Goal: Book appointment/travel/reservation

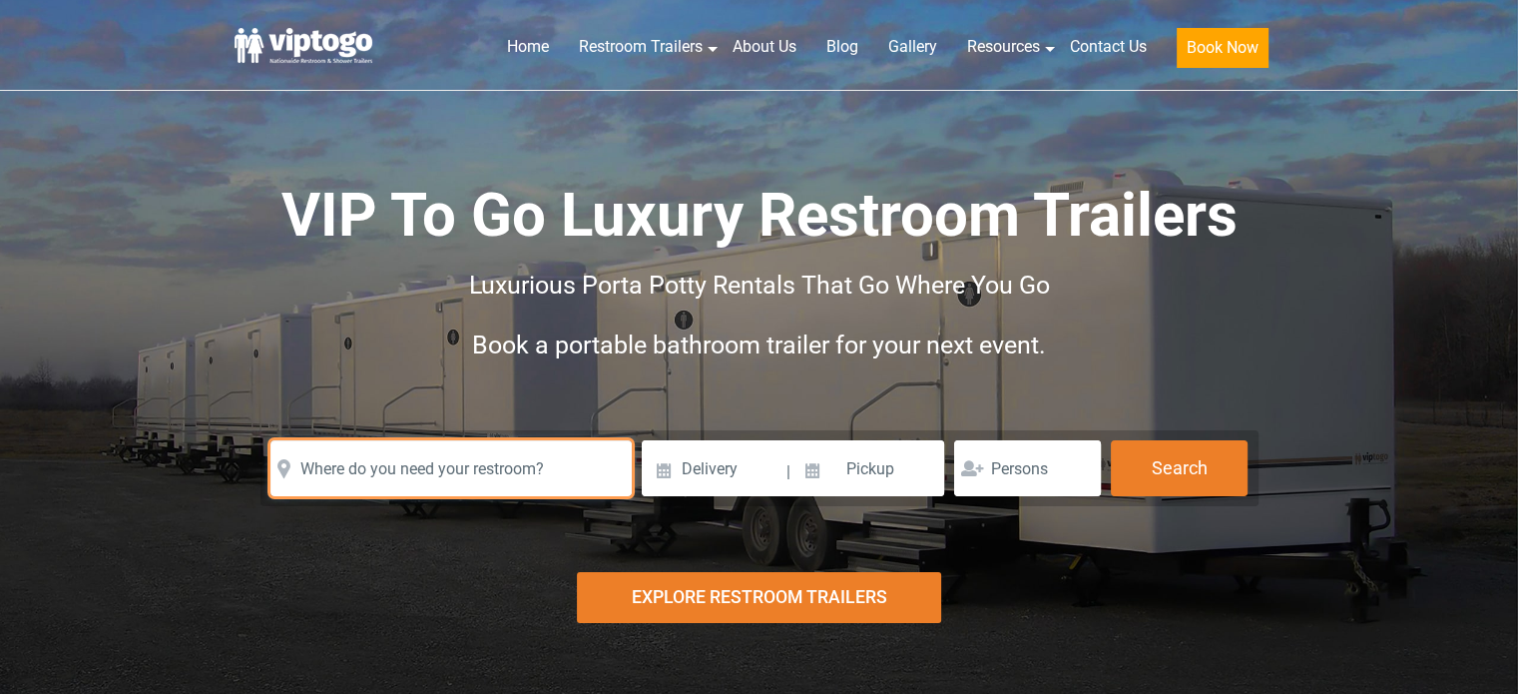
click at [479, 468] on input "text" at bounding box center [450, 468] width 361 height 56
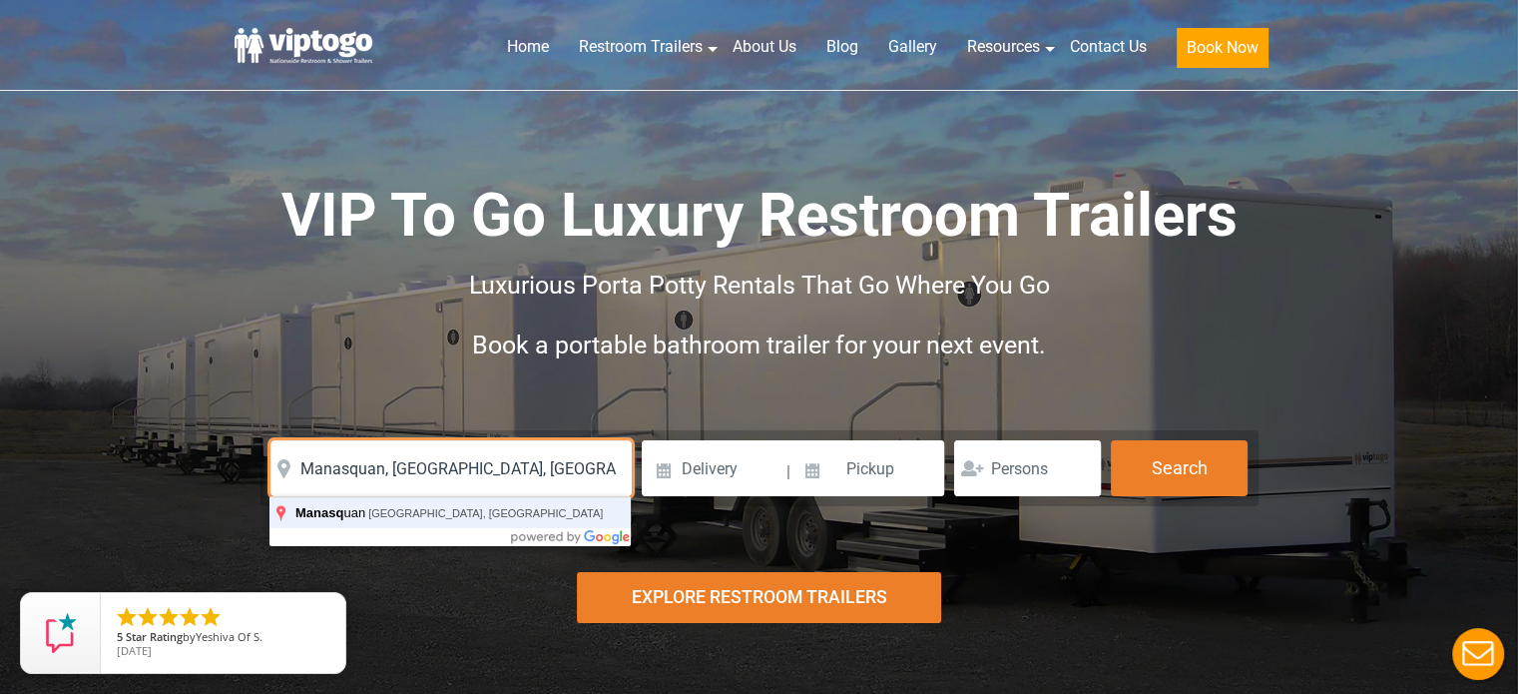
type input "Manasquan, [GEOGRAPHIC_DATA], [GEOGRAPHIC_DATA]"
click button "autobtn" at bounding box center [0, 0] width 0 height 0
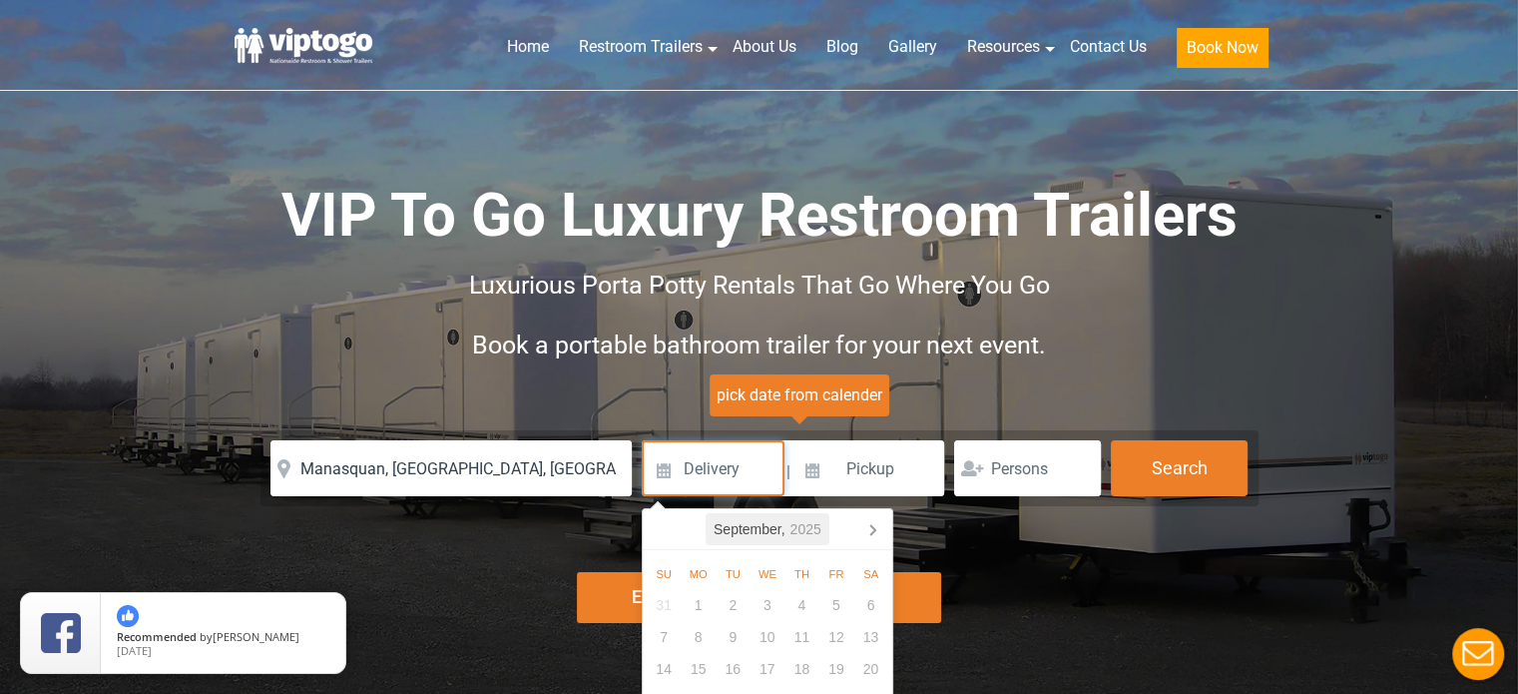
click at [793, 526] on icon "2025" at bounding box center [806, 529] width 31 height 24
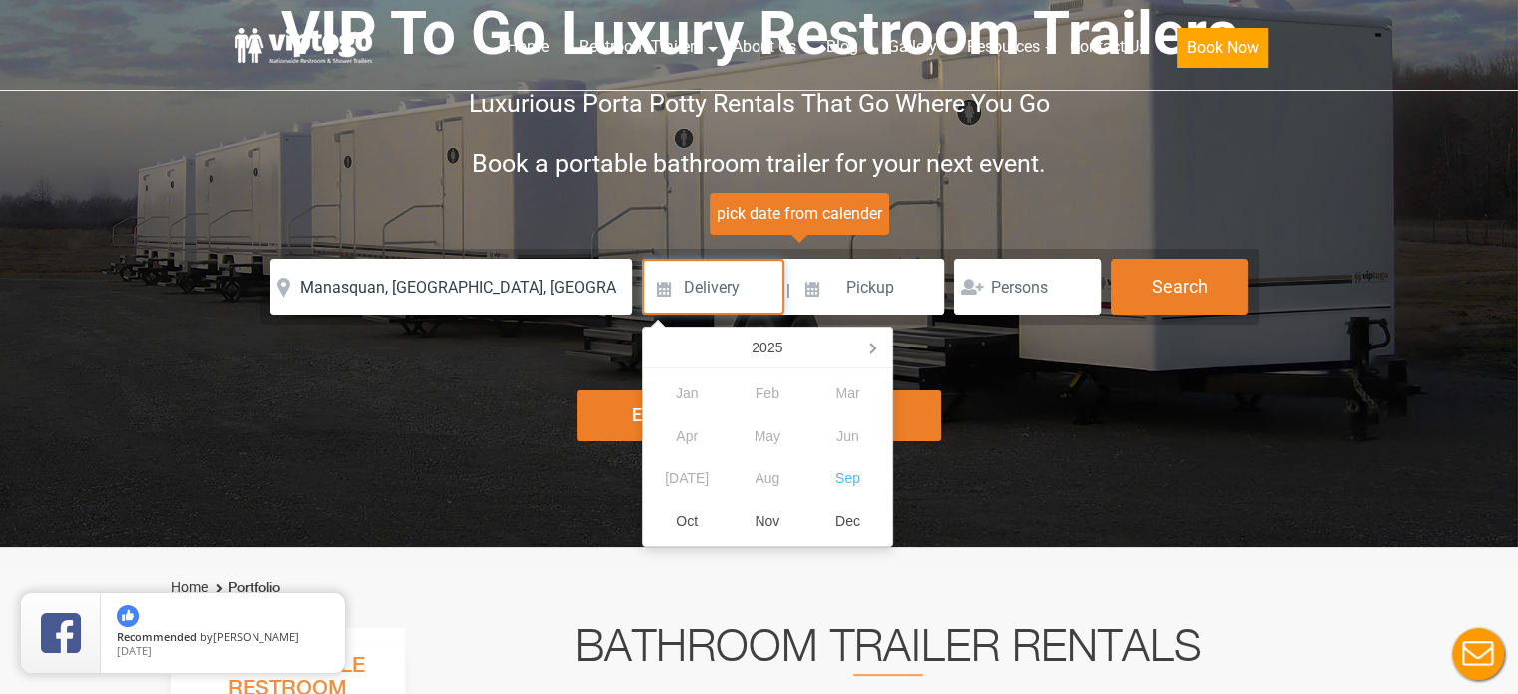
scroll to position [183, 0]
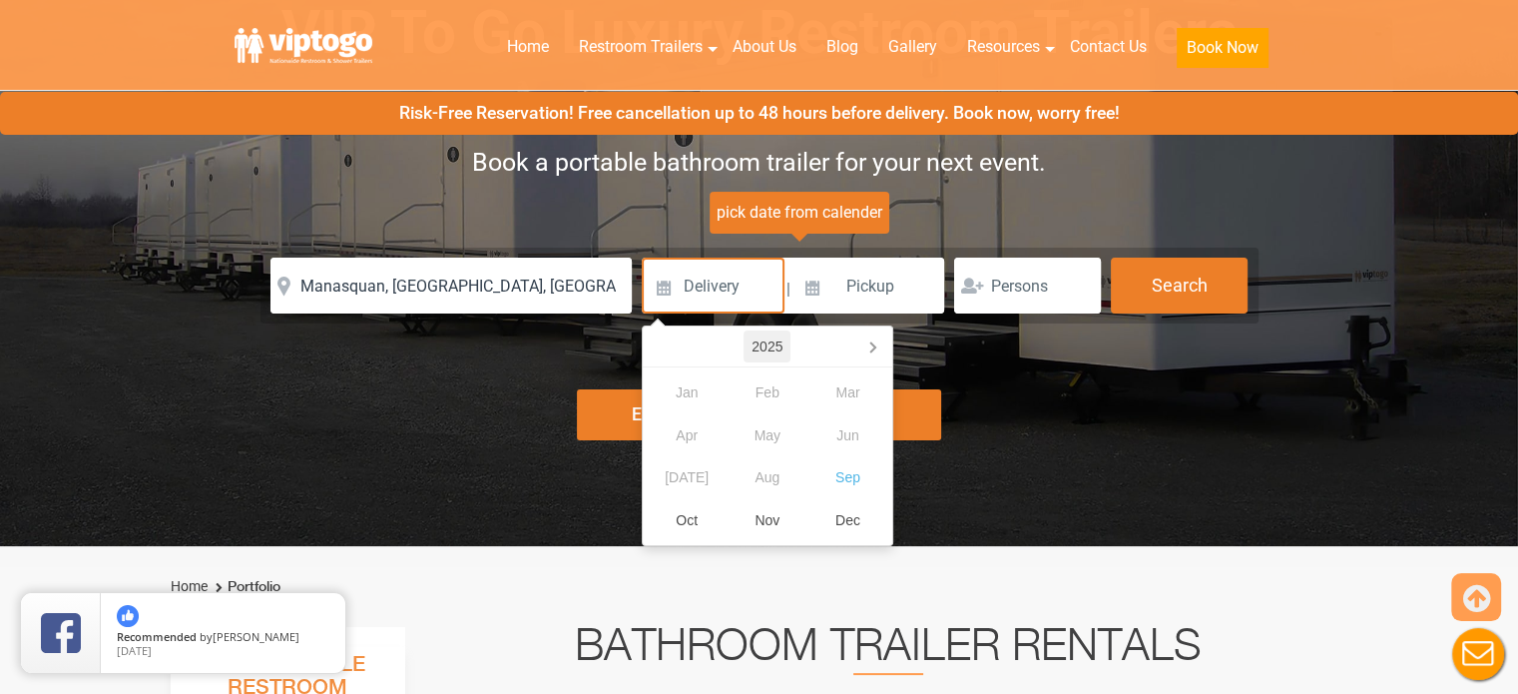
click at [768, 343] on div "2025" at bounding box center [767, 346] width 47 height 32
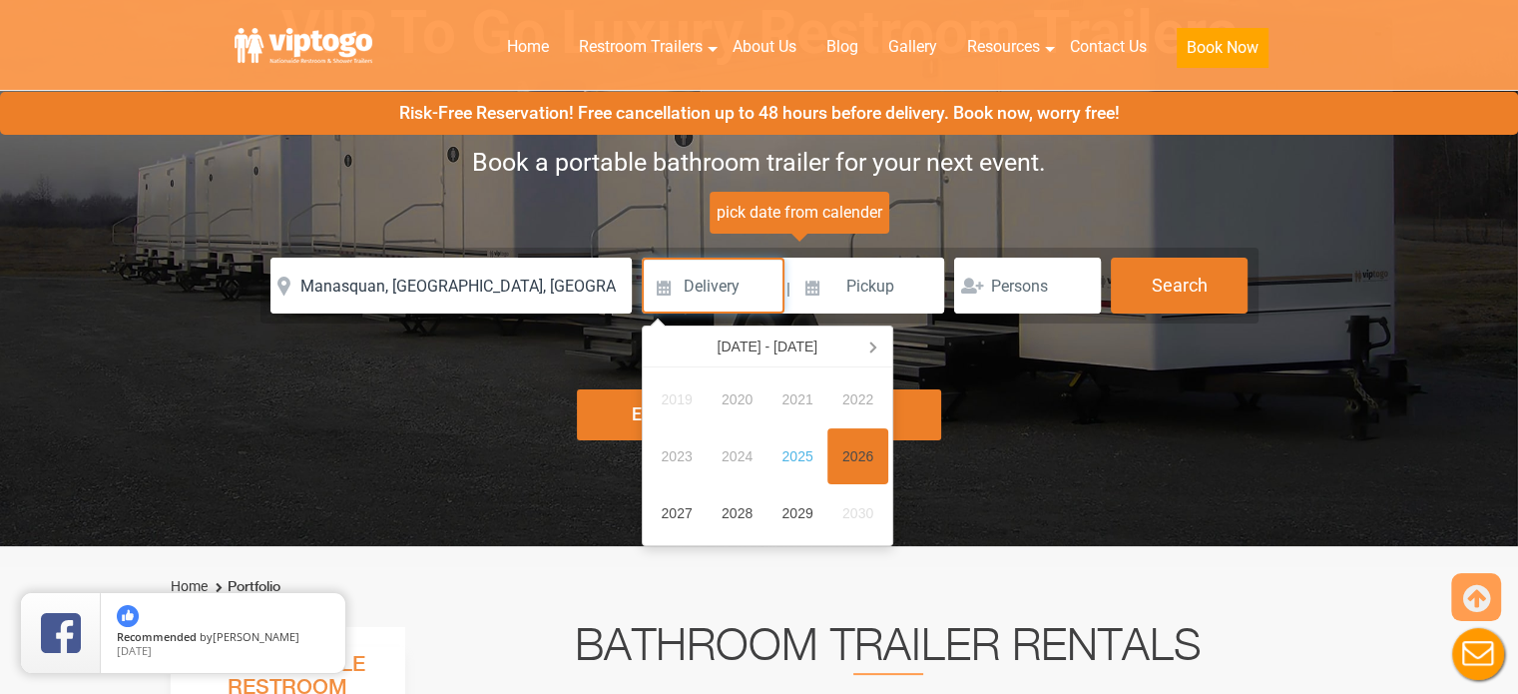
click at [872, 452] on div "2026" at bounding box center [857, 456] width 61 height 57
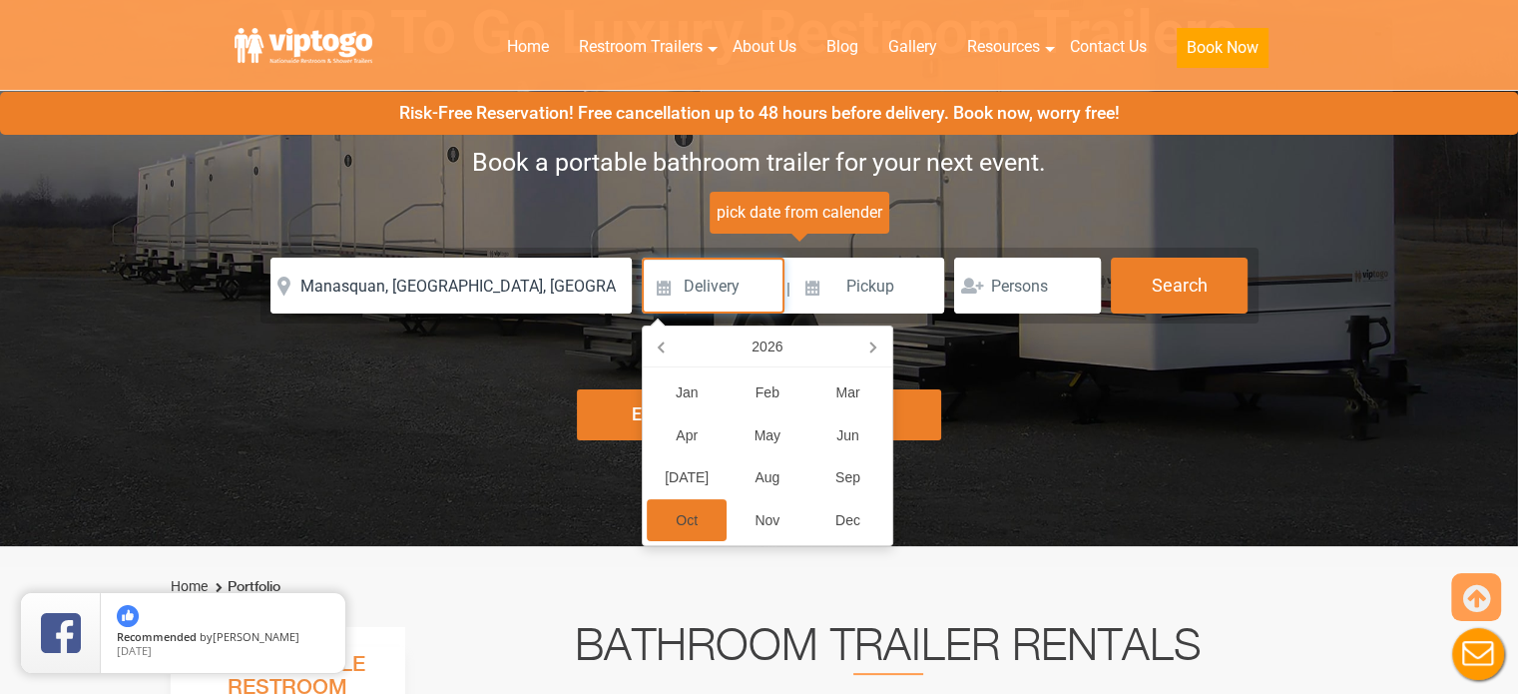
click at [679, 506] on div "Oct" at bounding box center [687, 520] width 81 height 43
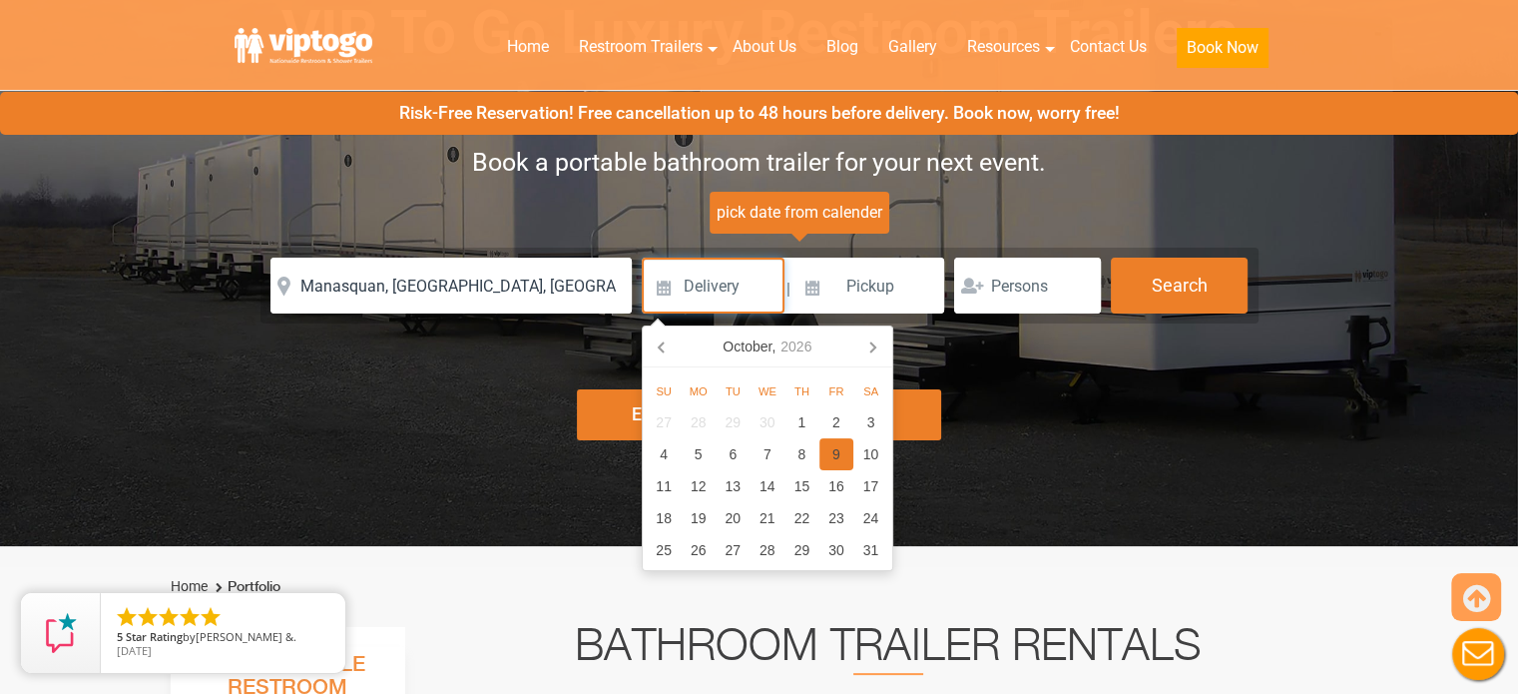
click at [828, 459] on div "9" at bounding box center [836, 454] width 35 height 32
type input "[DATE]"
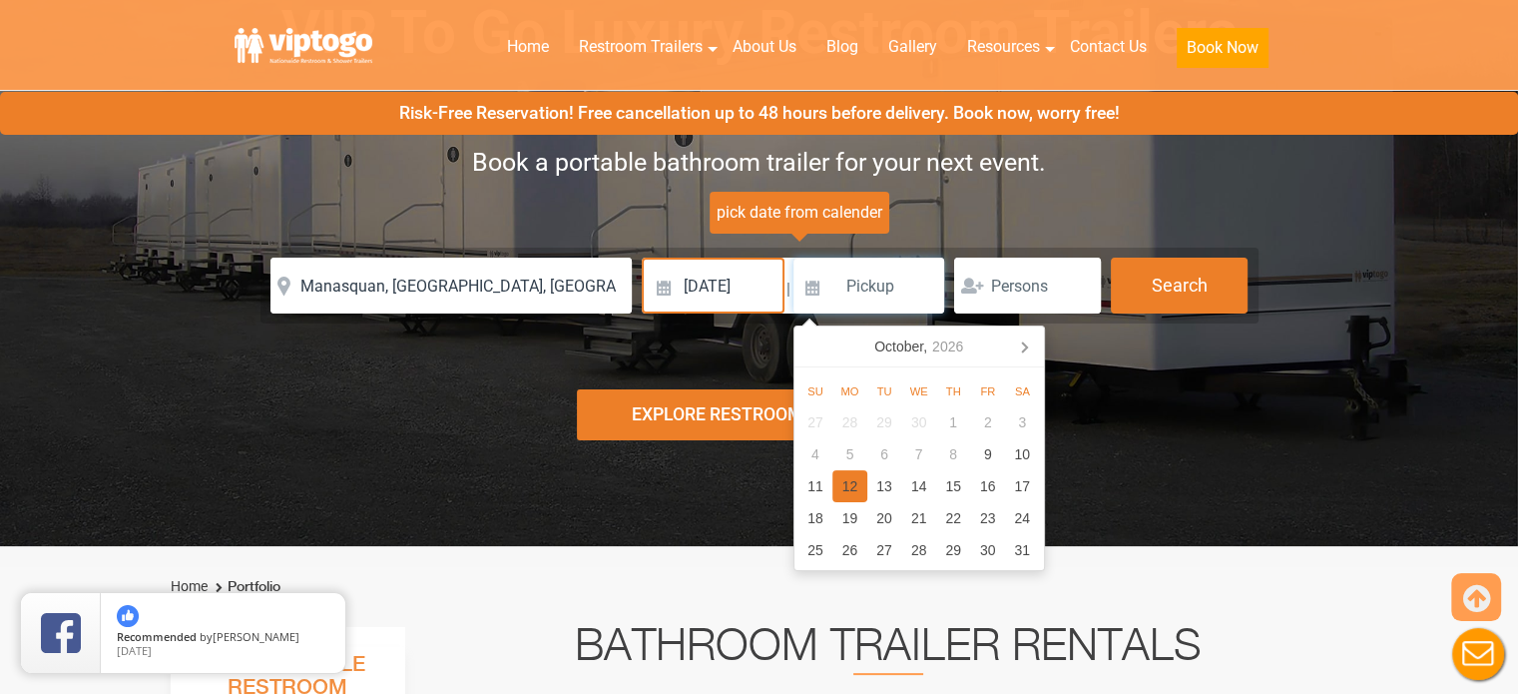
click at [850, 478] on div "12" at bounding box center [849, 486] width 35 height 32
type input "[DATE]"
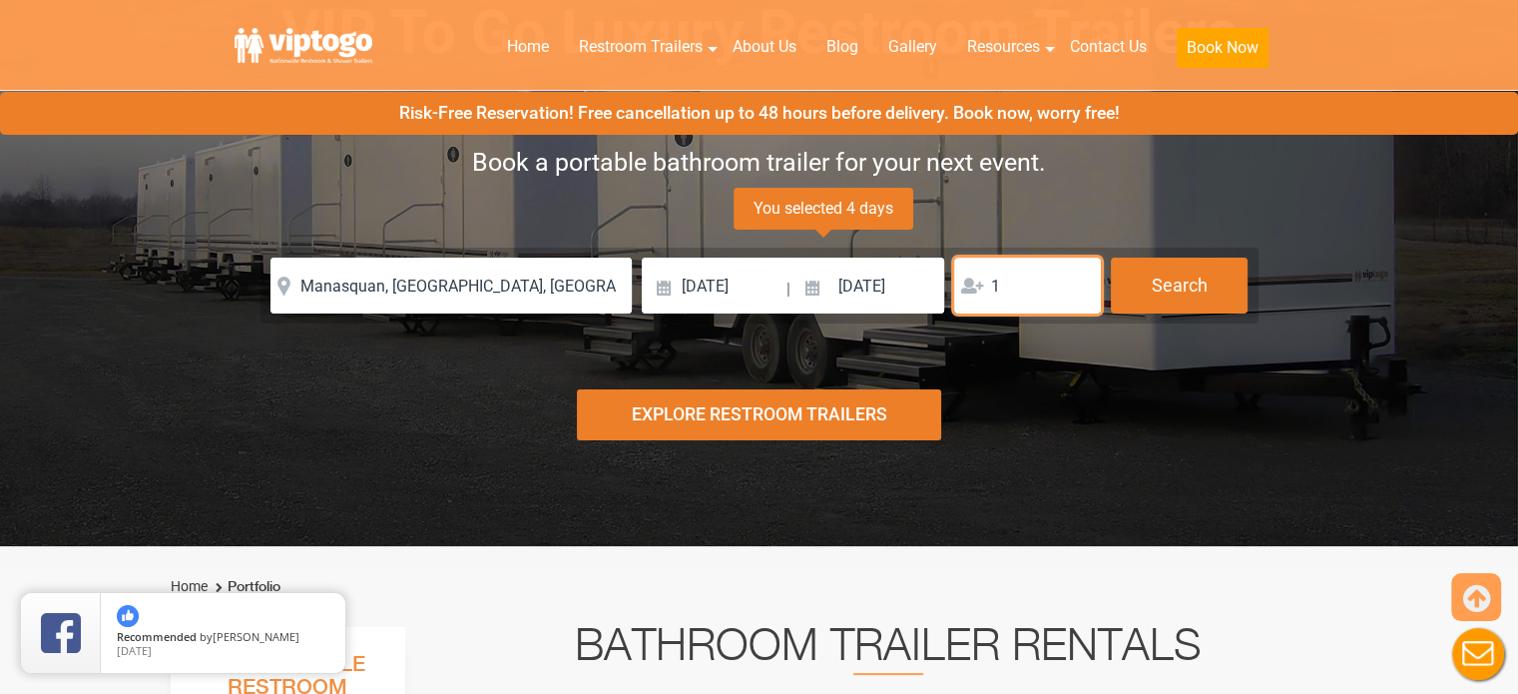
click at [1076, 277] on input "1" at bounding box center [1027, 286] width 147 height 56
click at [1076, 277] on input "2" at bounding box center [1027, 286] width 147 height 56
click at [1076, 277] on input "3" at bounding box center [1027, 286] width 147 height 56
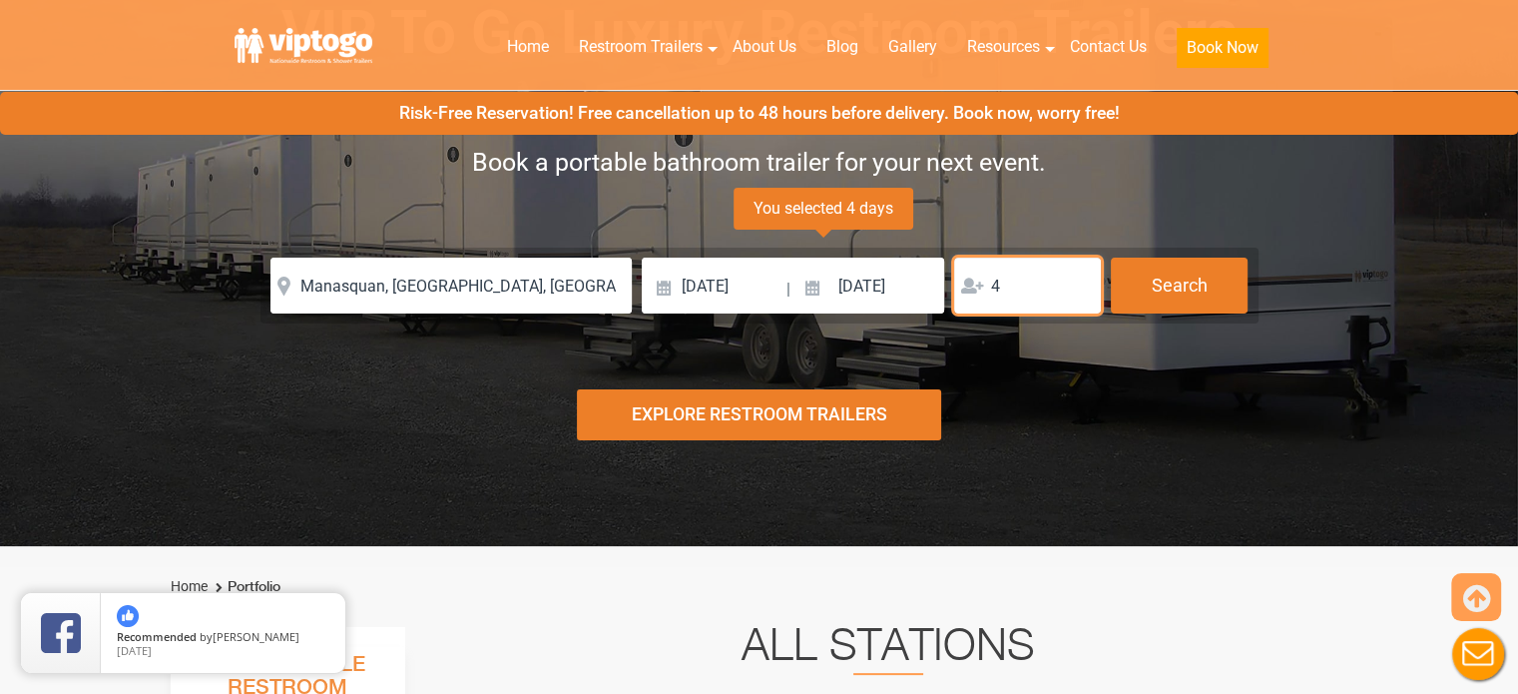
click at [1076, 277] on input "4" at bounding box center [1027, 286] width 147 height 56
click at [1076, 277] on input "5" at bounding box center [1027, 286] width 147 height 56
click at [1075, 296] on input "5" at bounding box center [1027, 286] width 147 height 56
type input "4"
click at [1076, 294] on input "4" at bounding box center [1027, 286] width 147 height 56
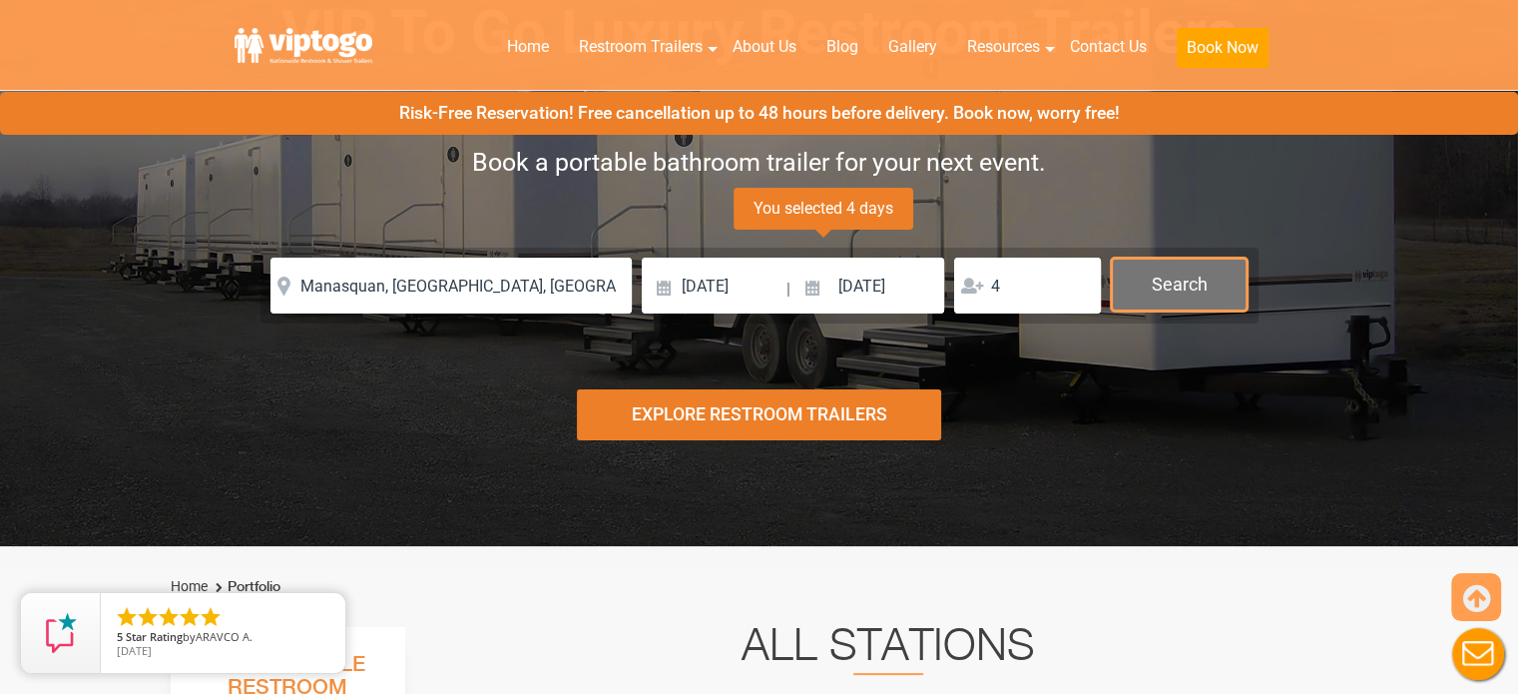
click at [1152, 289] on button "Search" at bounding box center [1179, 285] width 137 height 54
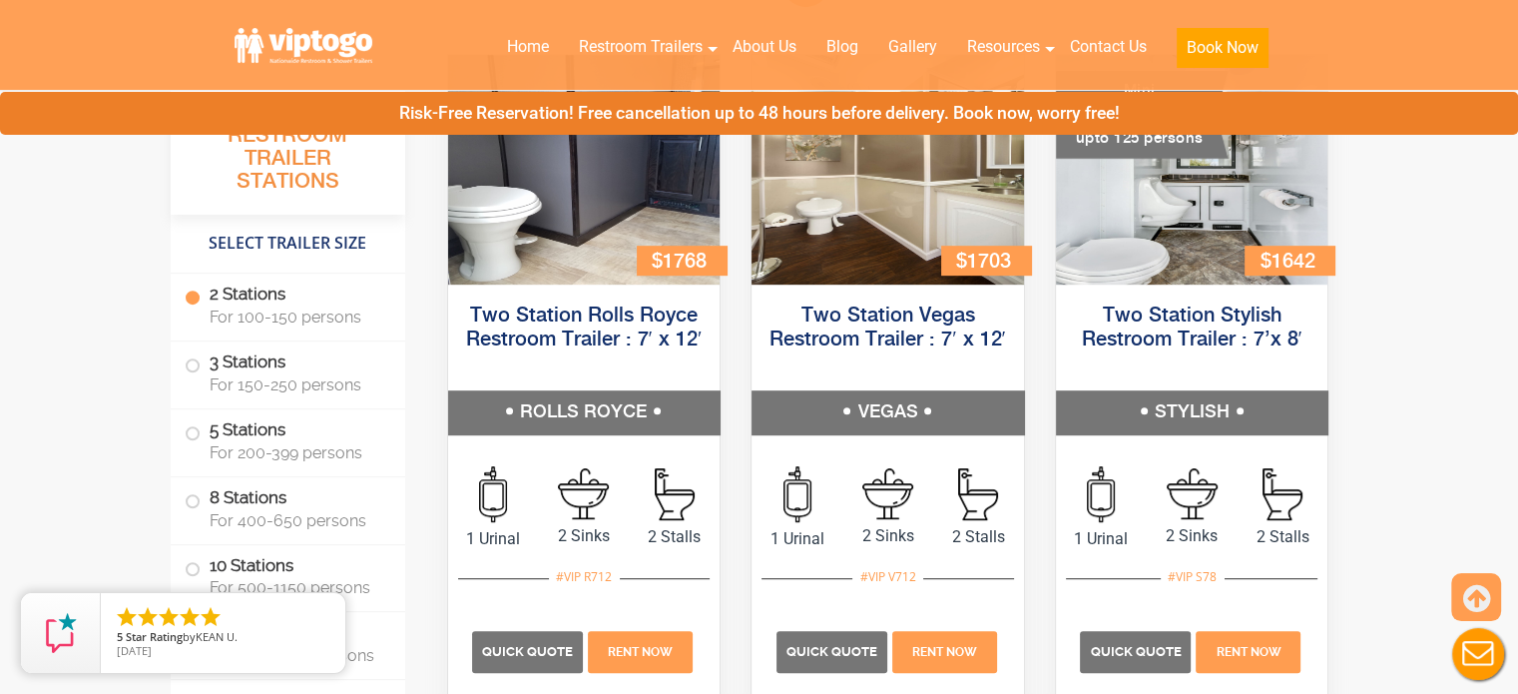
scroll to position [1018, 0]
click at [1320, 359] on h5 "Two Station Stylish Restroom Trailer : 7’x 8′" at bounding box center [1192, 339] width 272 height 100
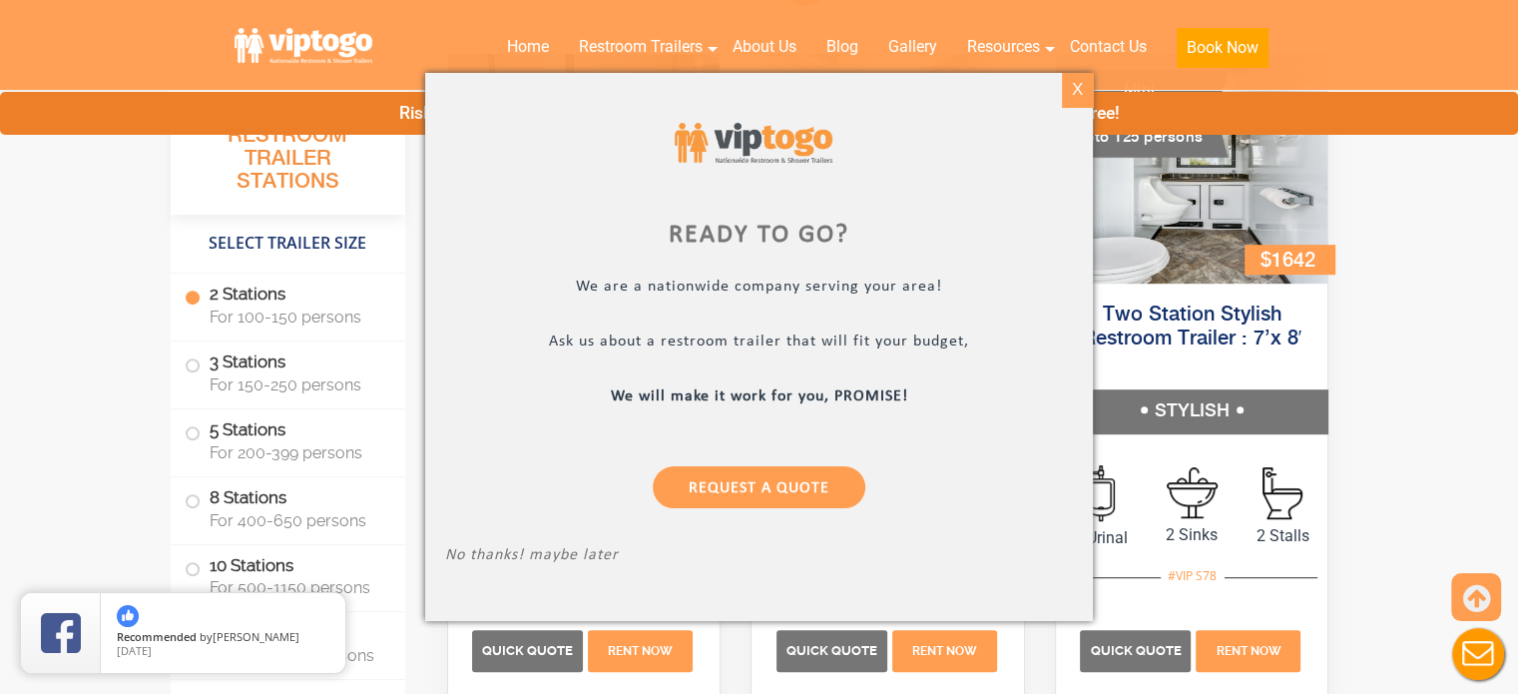
click at [1071, 94] on div "X" at bounding box center [1077, 90] width 31 height 34
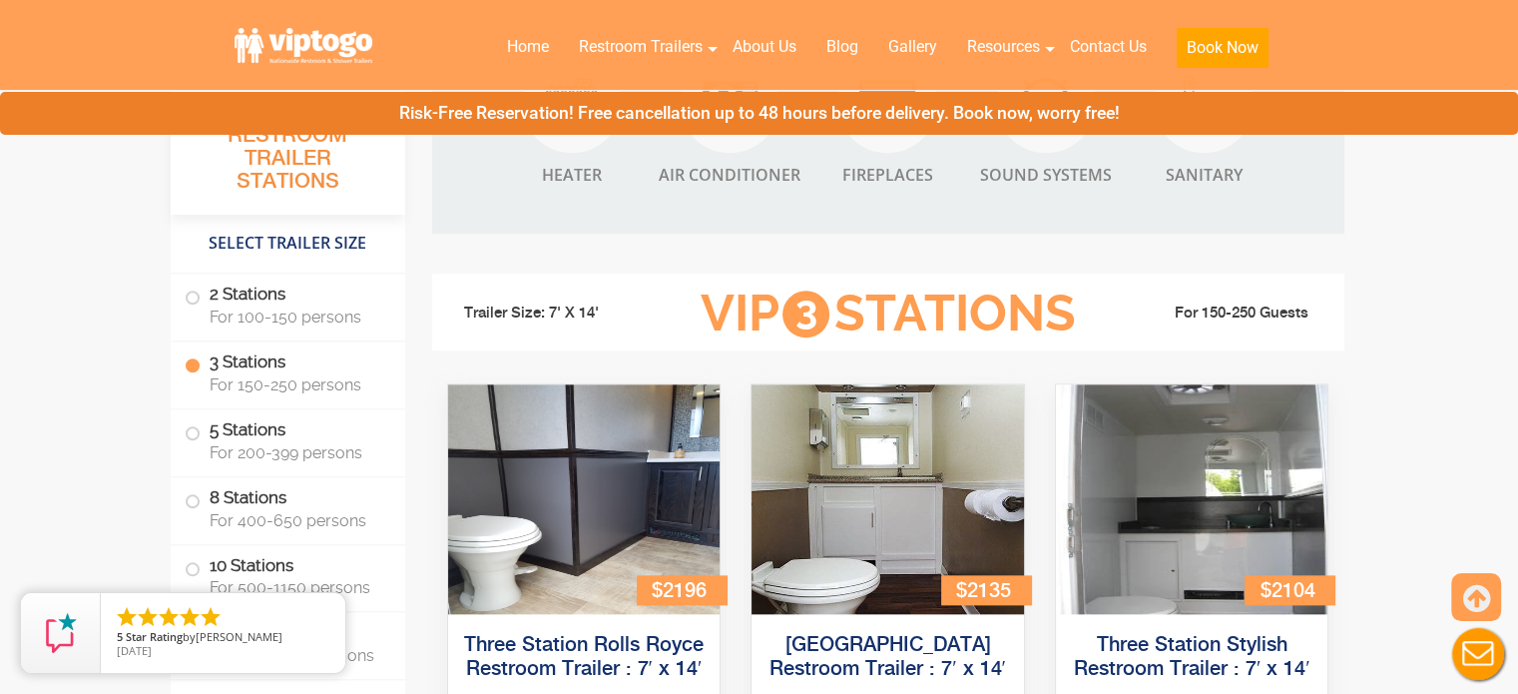
scroll to position [2154, 0]
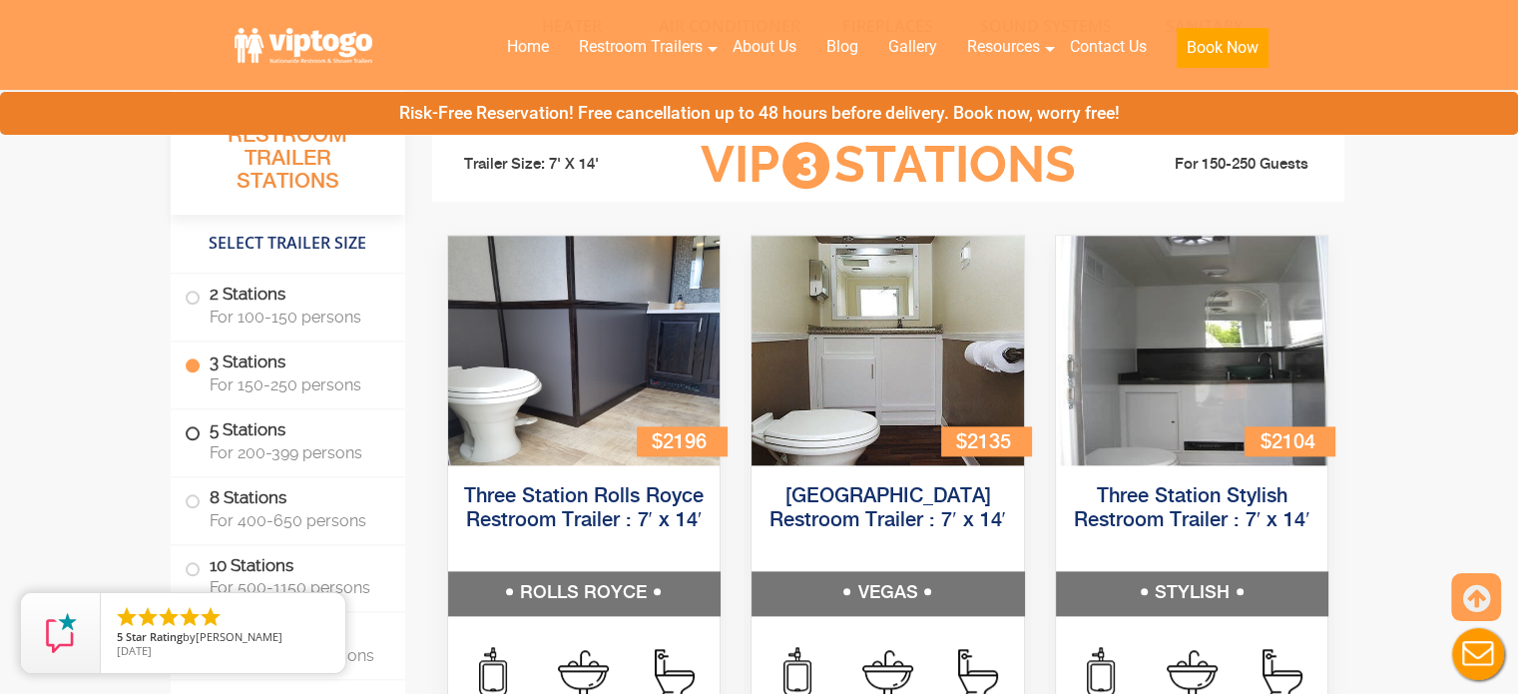
click at [267, 432] on label "5 Stations For 200-399 persons" at bounding box center [288, 440] width 207 height 62
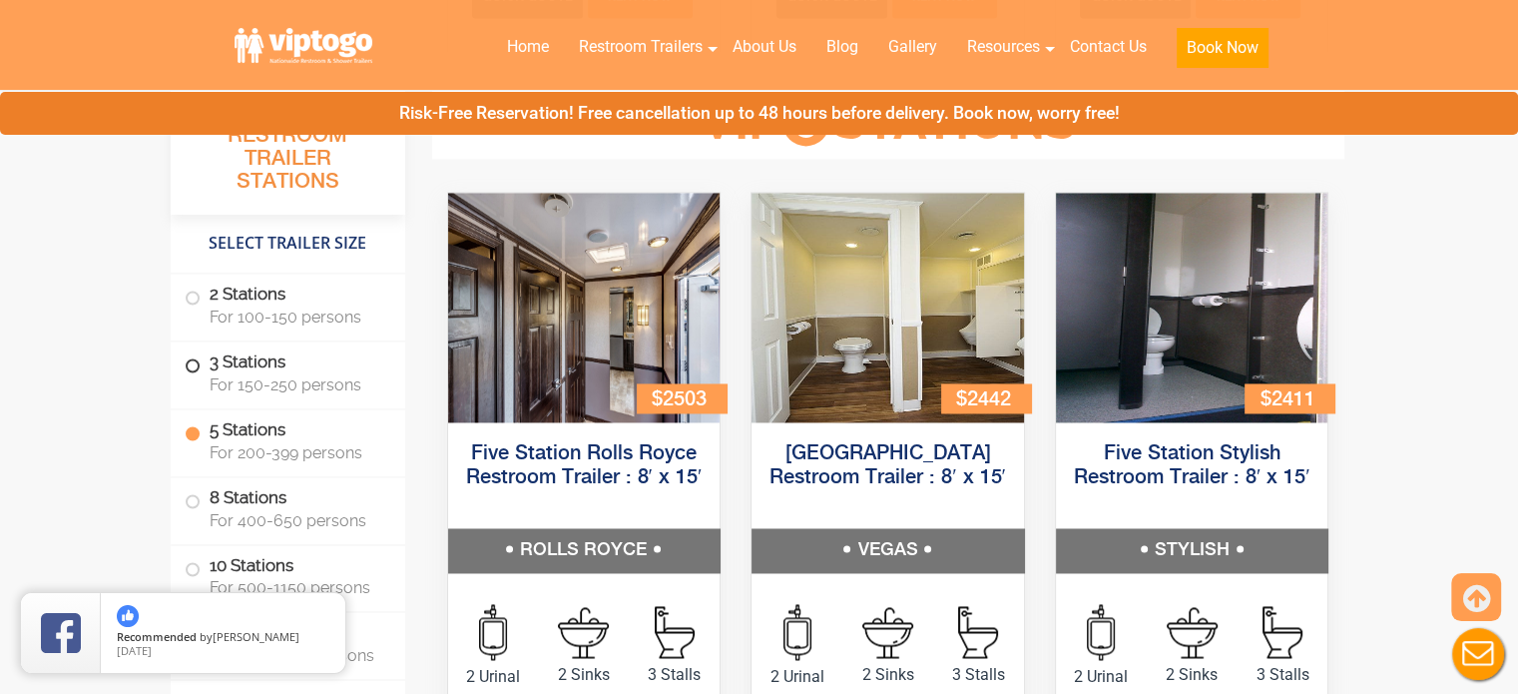
click at [256, 370] on label "3 Stations For 150-250 persons" at bounding box center [288, 372] width 207 height 62
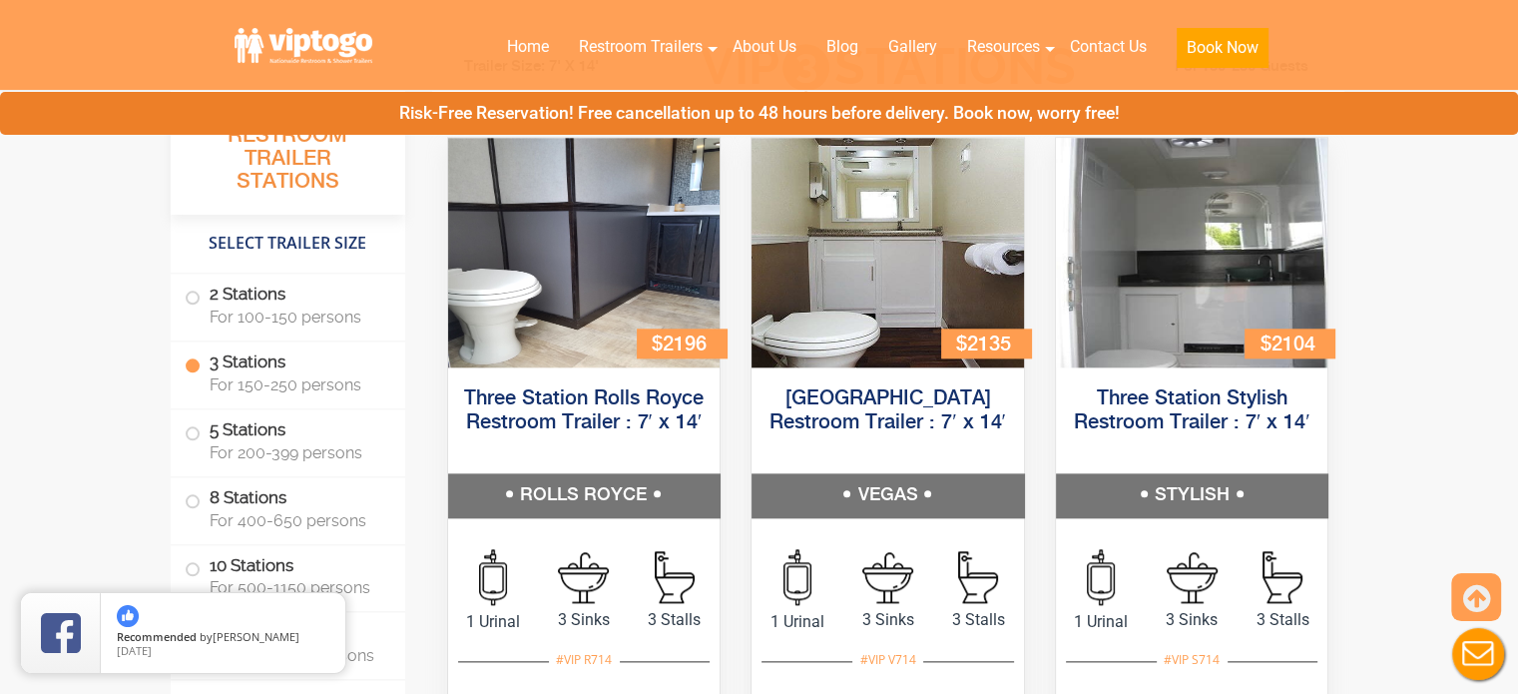
scroll to position [2208, 0]
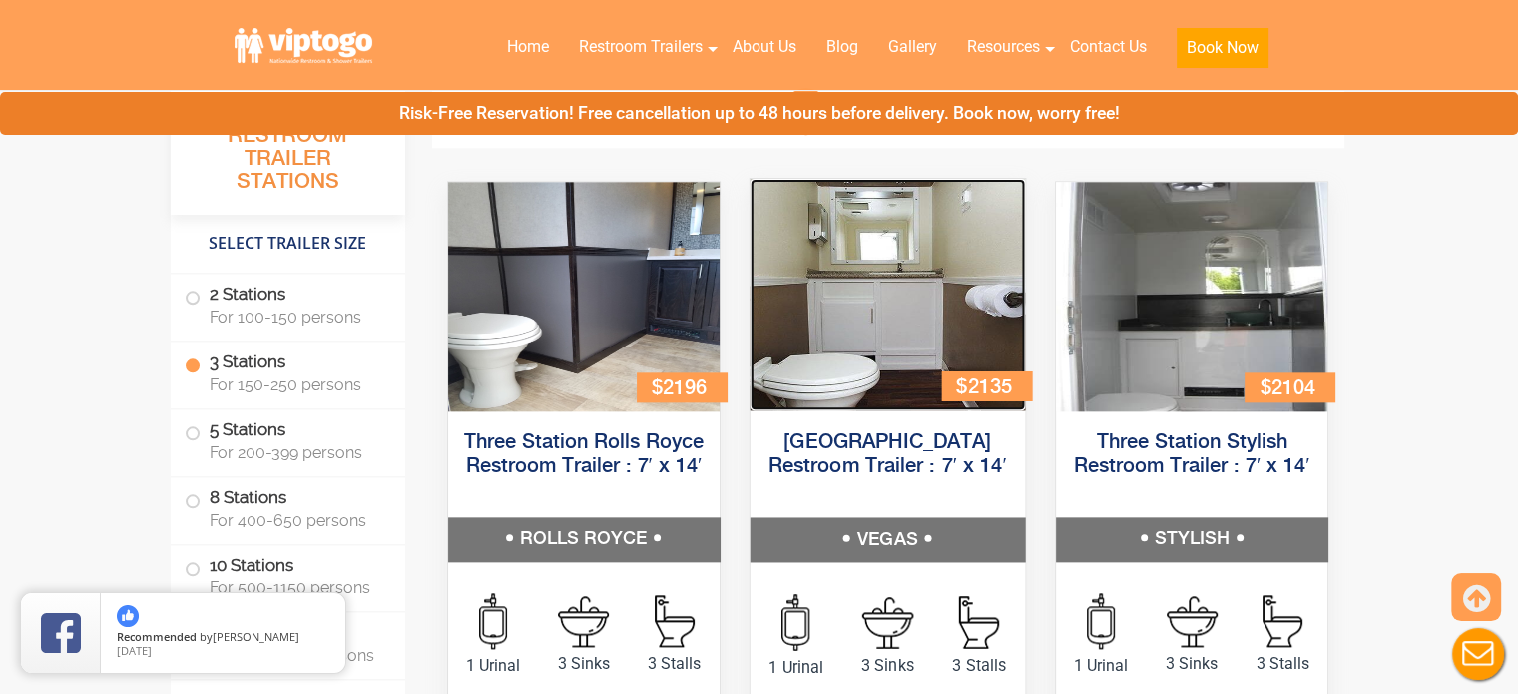
click at [837, 314] on img at bounding box center [888, 295] width 274 height 232
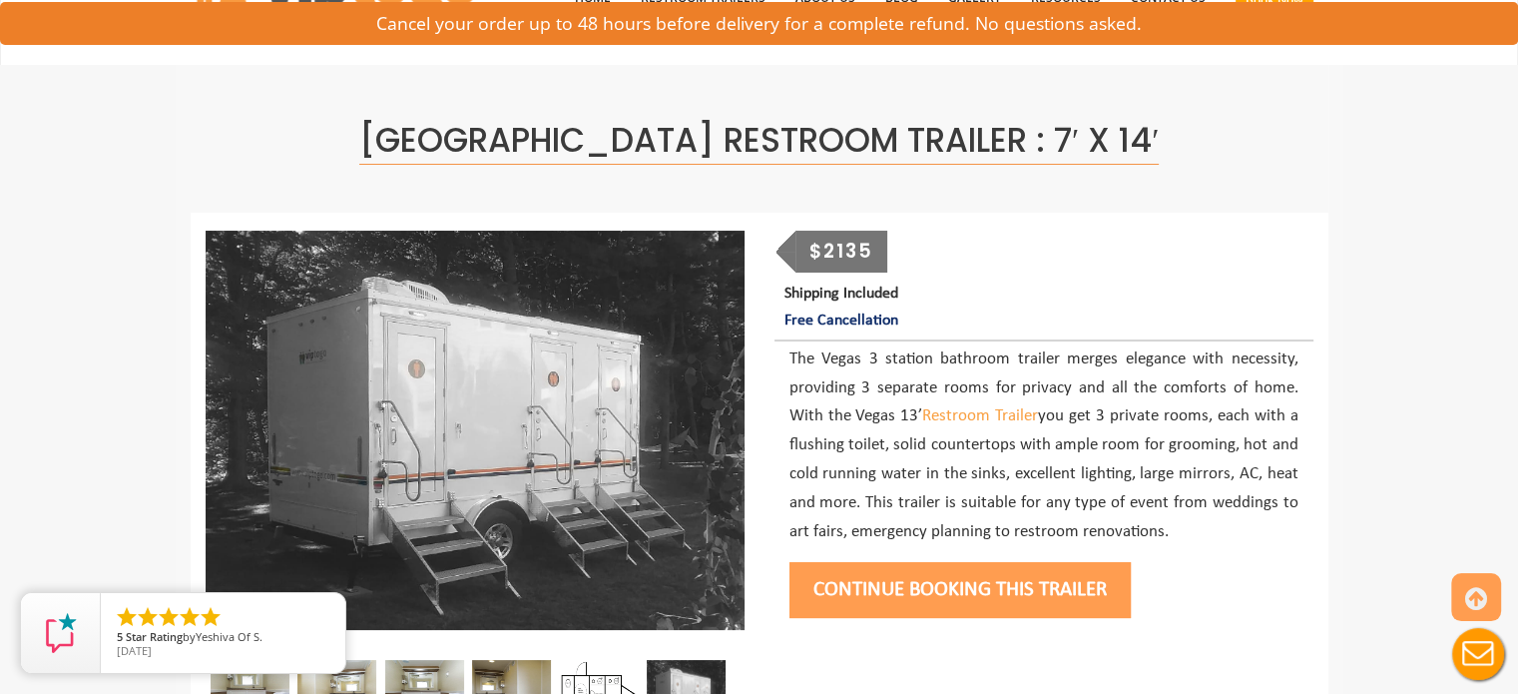
scroll to position [301, 0]
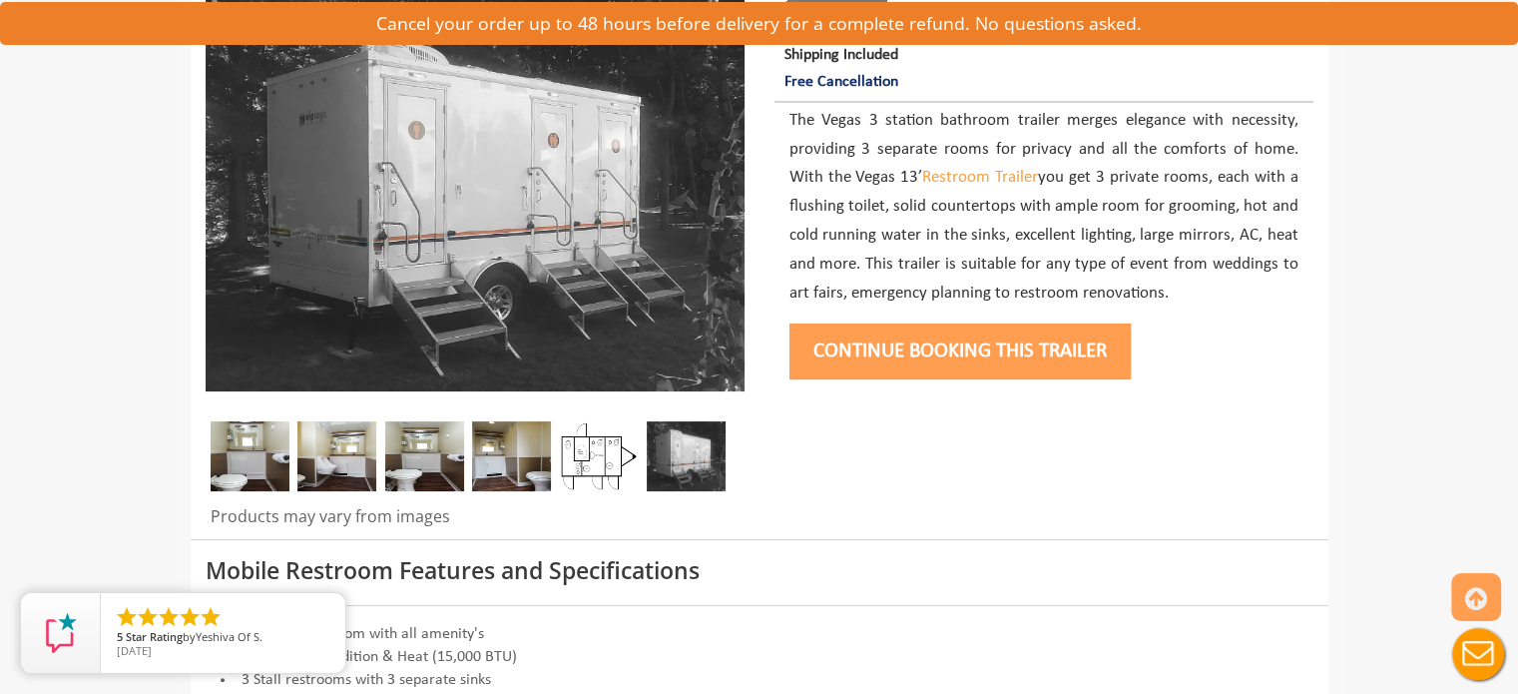
click at [491, 453] on img at bounding box center [511, 456] width 79 height 70
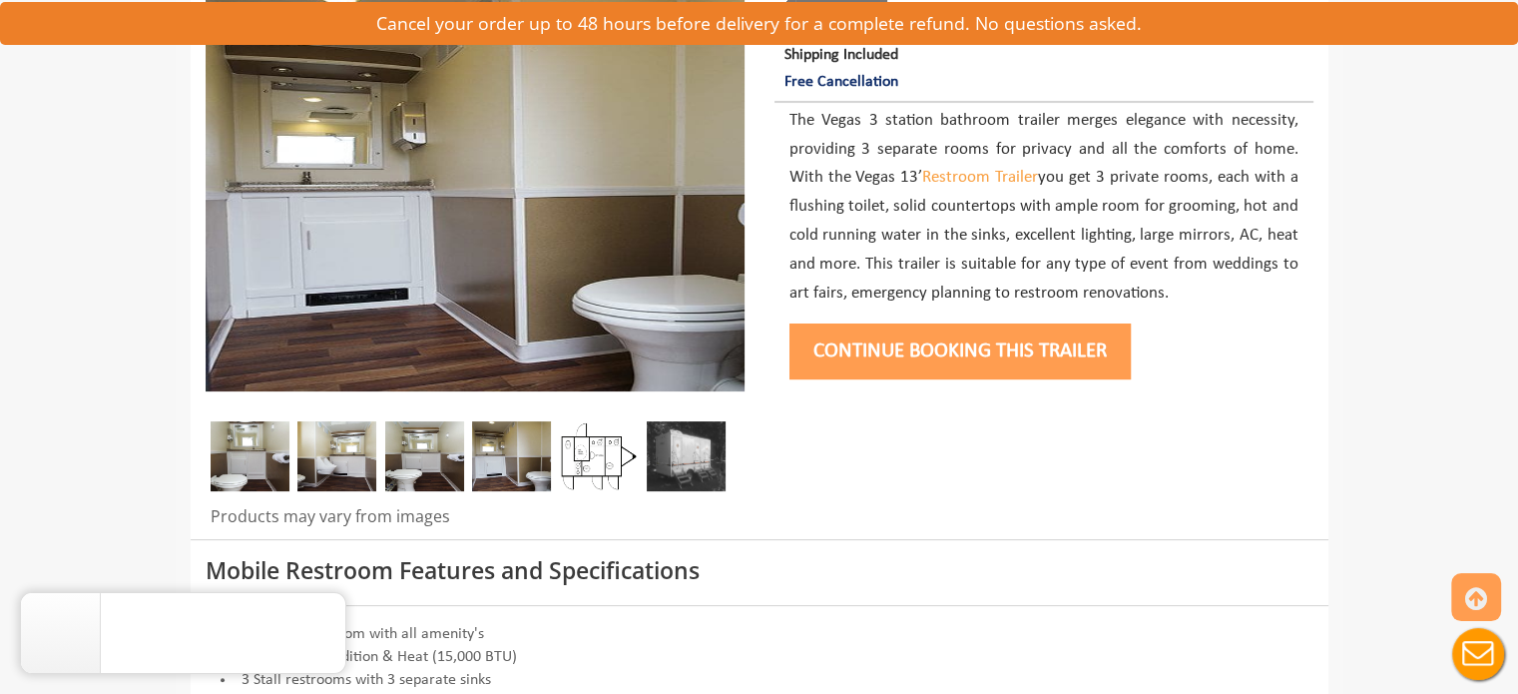
click at [415, 449] on img at bounding box center [424, 456] width 79 height 70
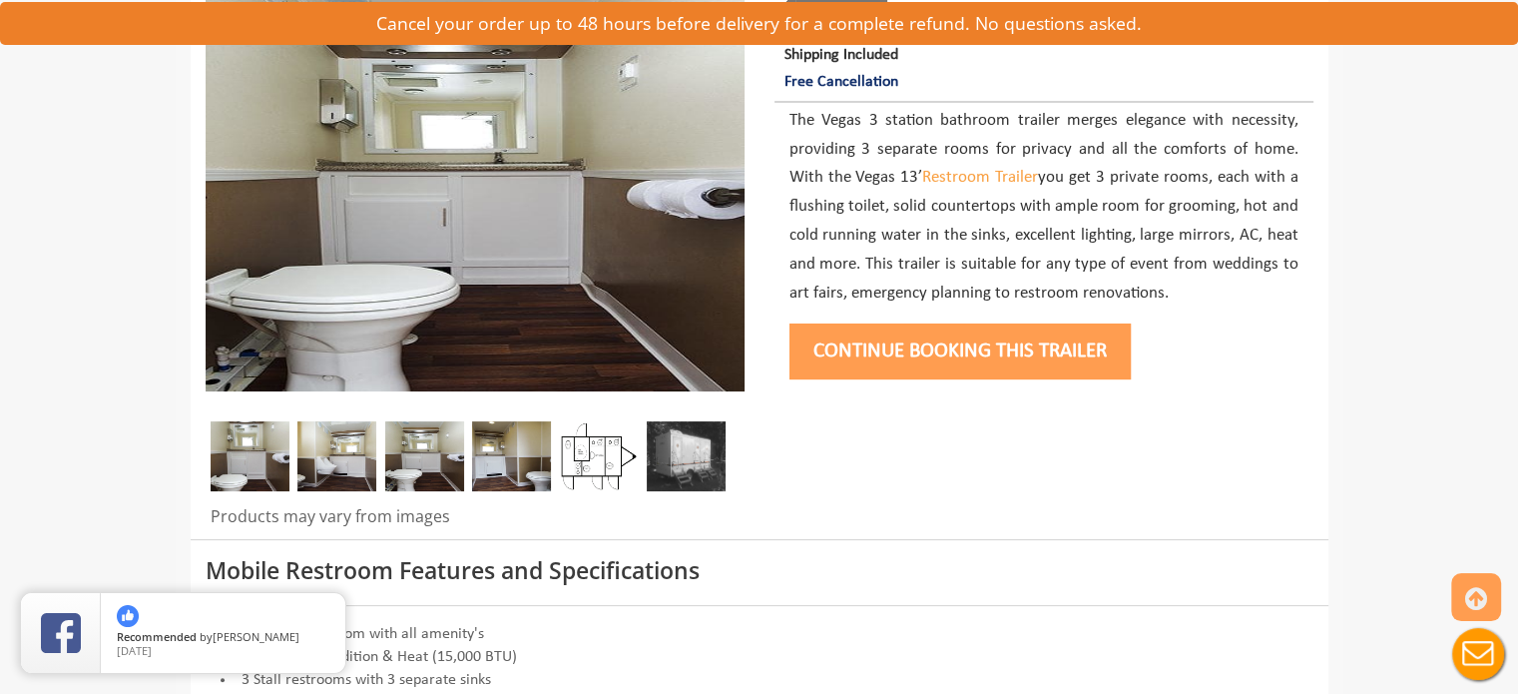
click at [565, 460] on img at bounding box center [598, 456] width 79 height 70
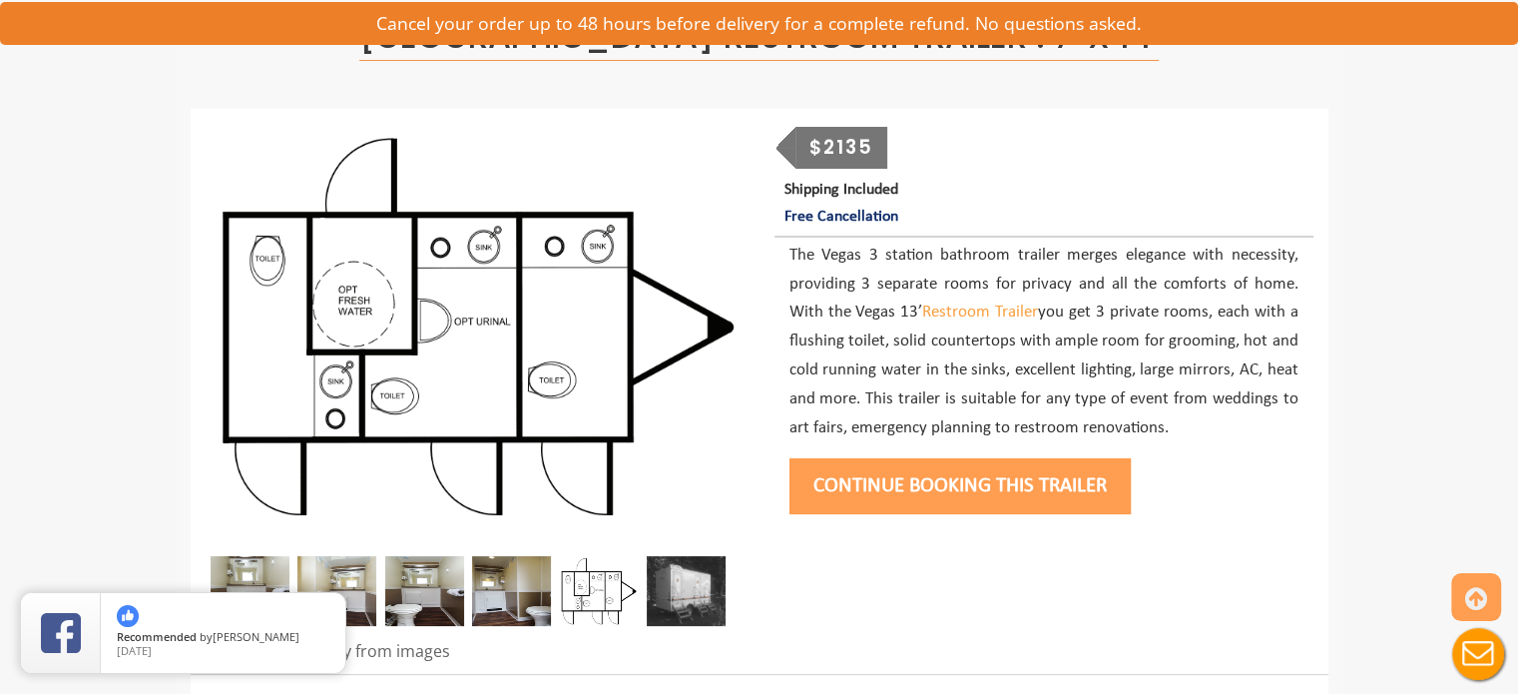
scroll to position [166, 0]
